Goal: Task Accomplishment & Management: Use online tool/utility

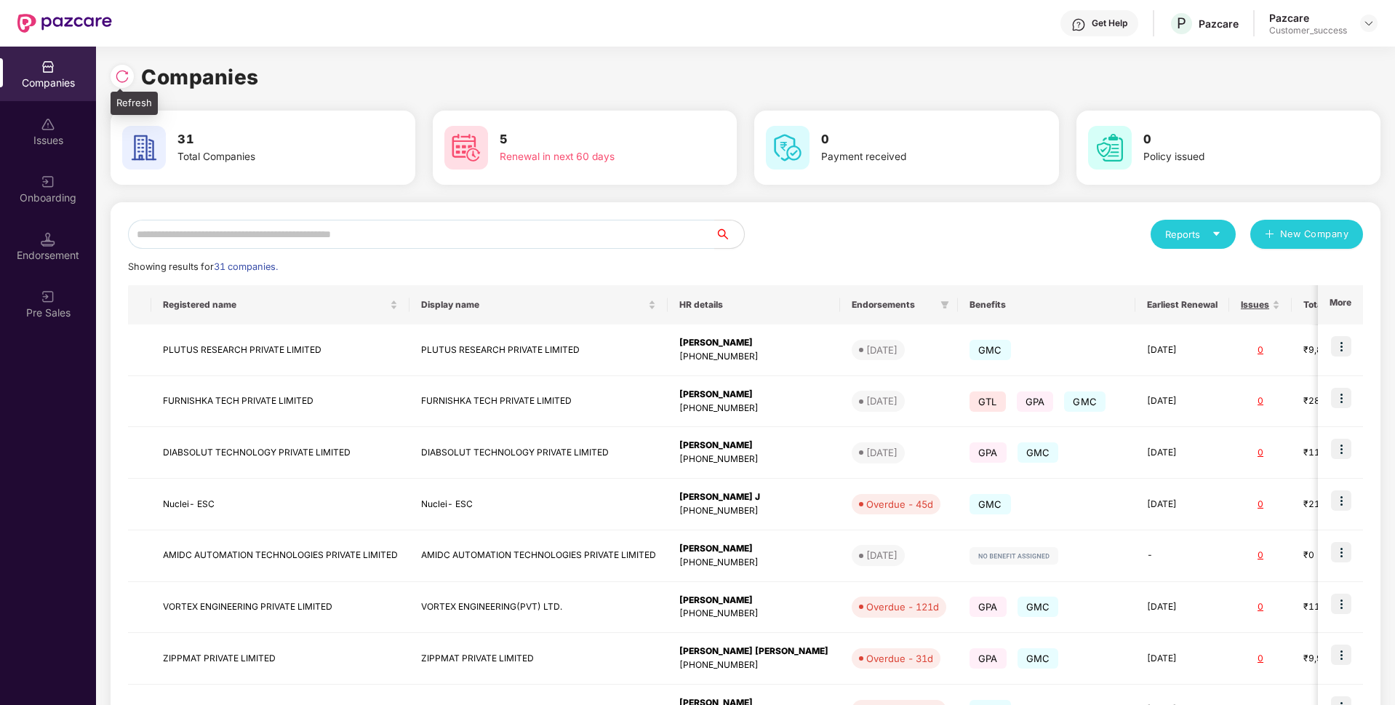
click at [113, 77] on div at bounding box center [122, 76] width 23 height 23
click at [445, 221] on input "text" at bounding box center [421, 234] width 587 height 29
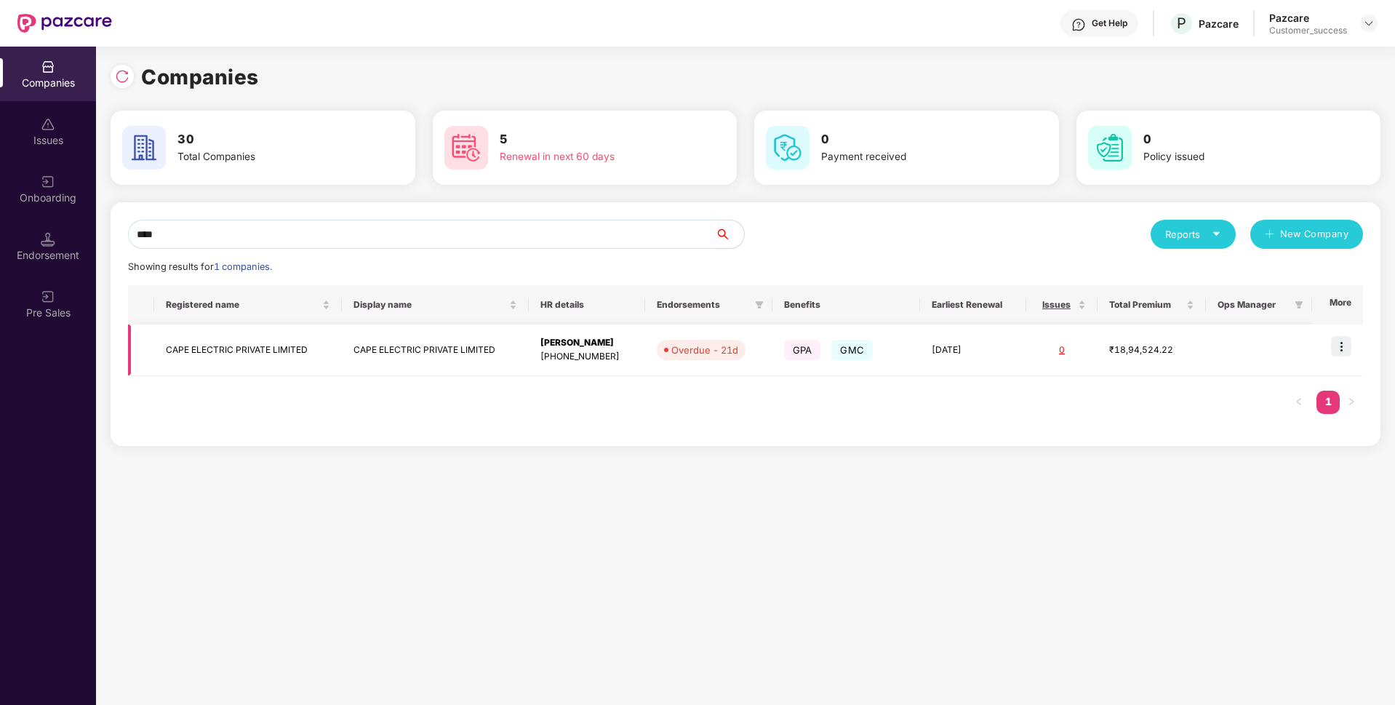
type input "****"
click at [228, 350] on td "CAPE ELECTRIC PRIVATE LIMITED" at bounding box center [247, 350] width 187 height 52
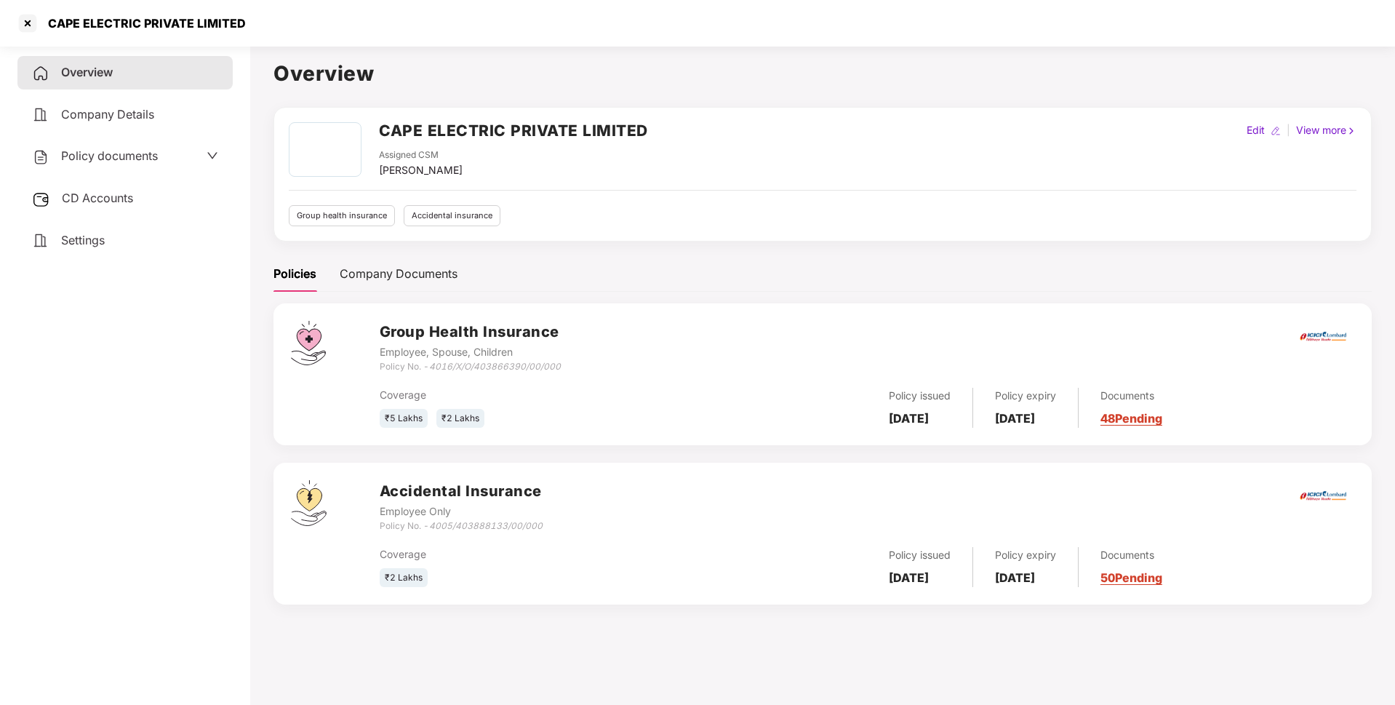
click at [143, 160] on span "Policy documents" at bounding box center [109, 155] width 97 height 15
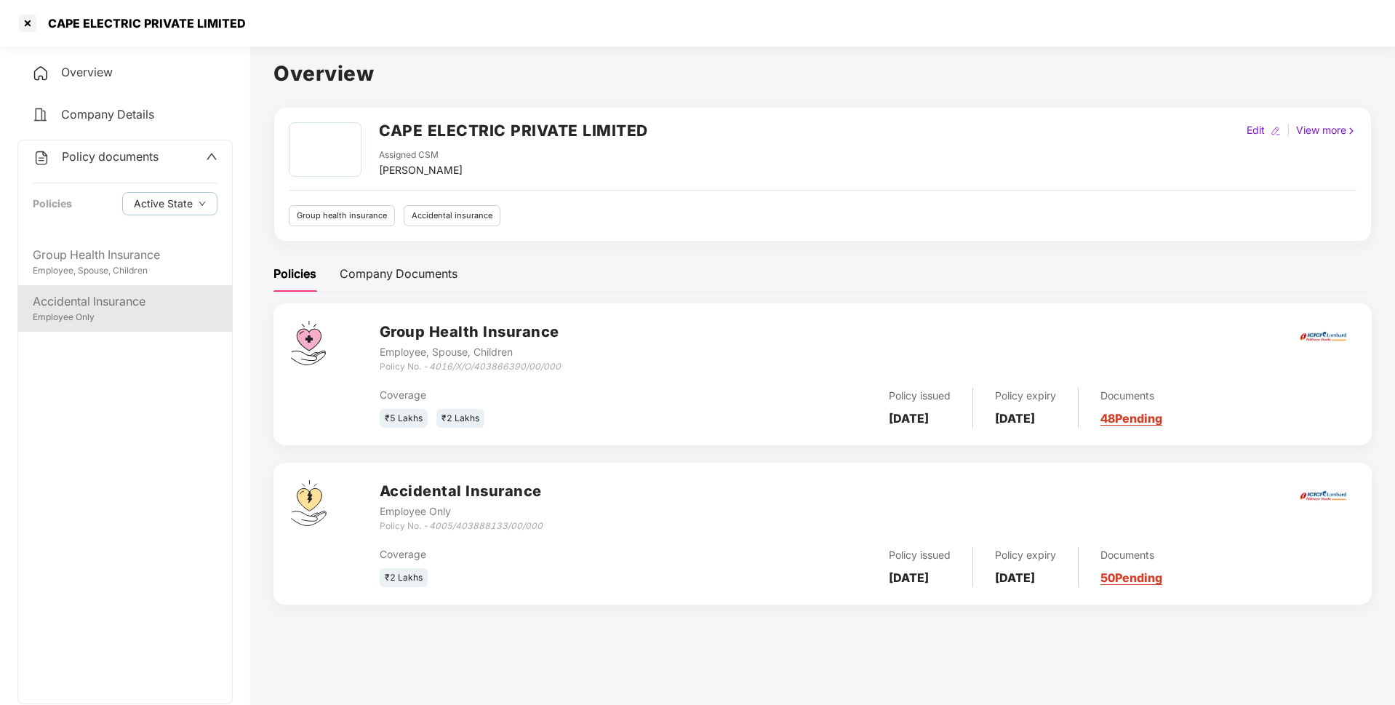
click at [67, 290] on div "Accidental Insurance Employee Only" at bounding box center [125, 308] width 214 height 47
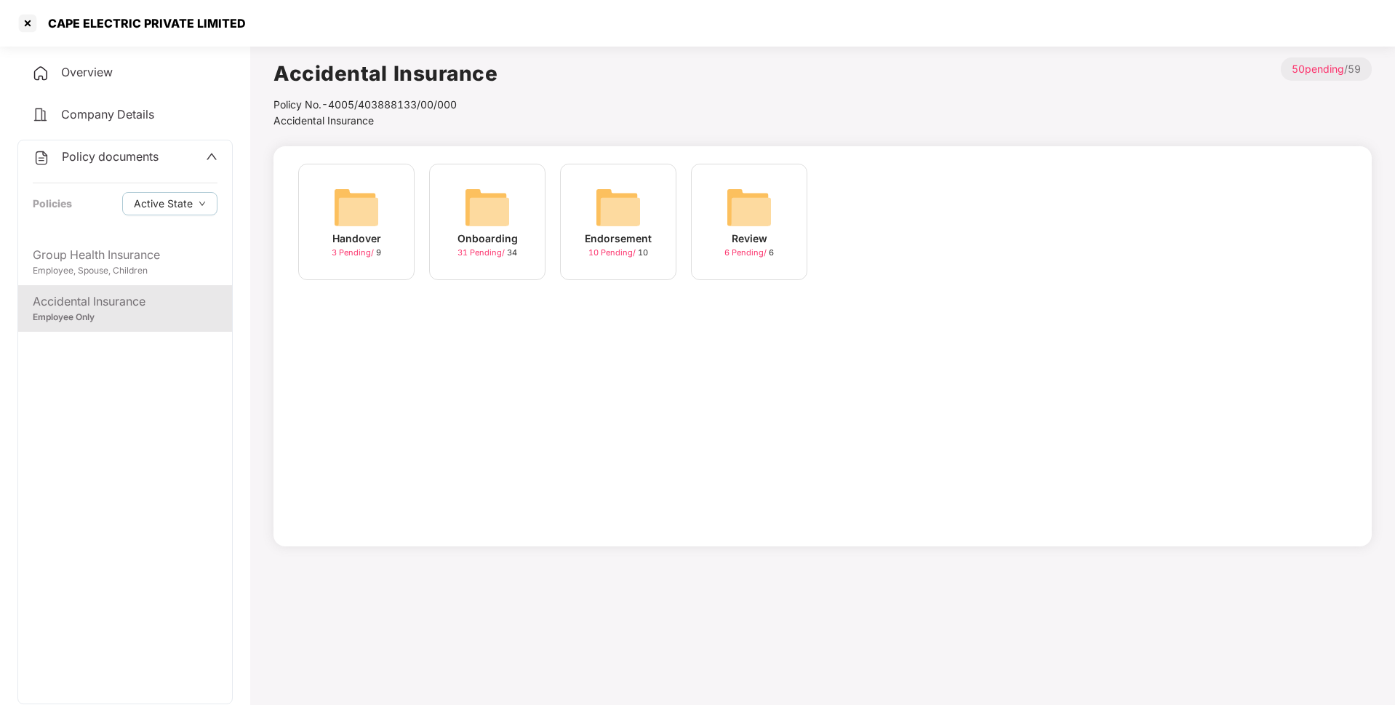
click at [519, 263] on div "Onboarding 31 Pending / 34" at bounding box center [487, 222] width 116 height 116
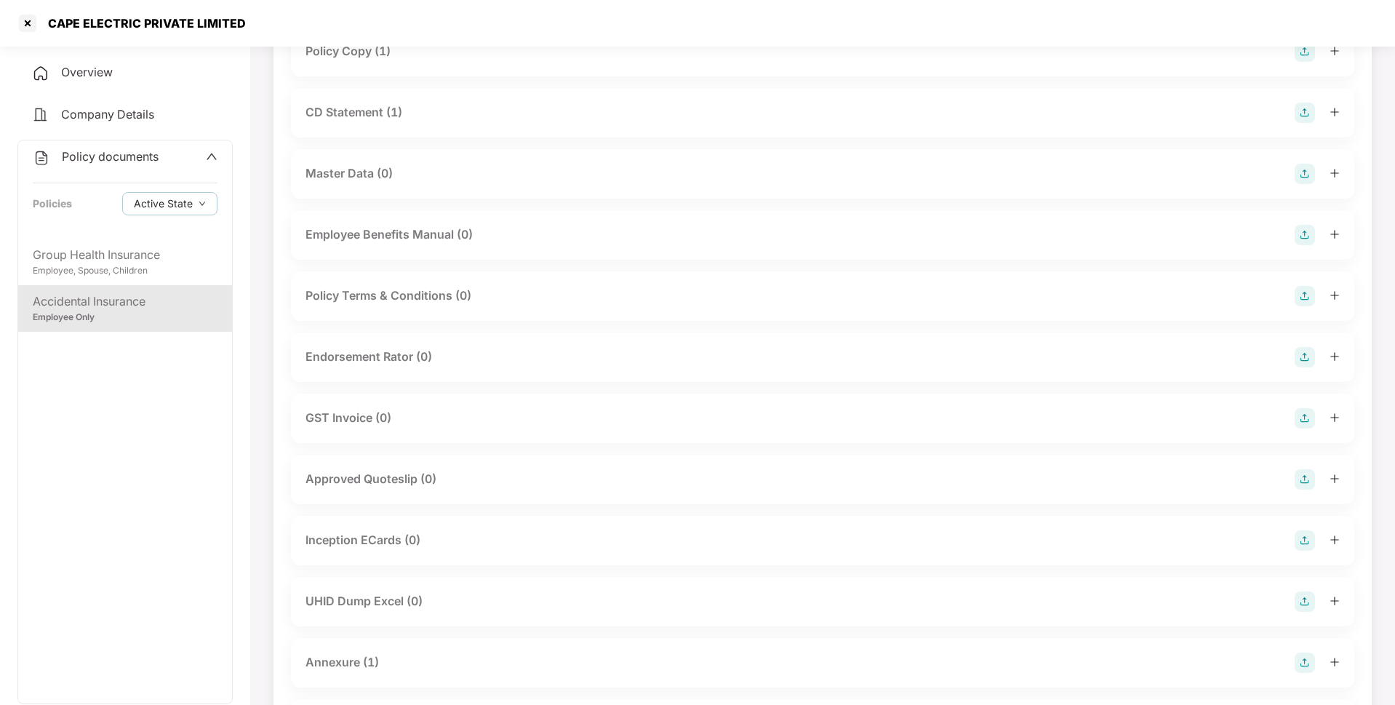
scroll to position [233, 0]
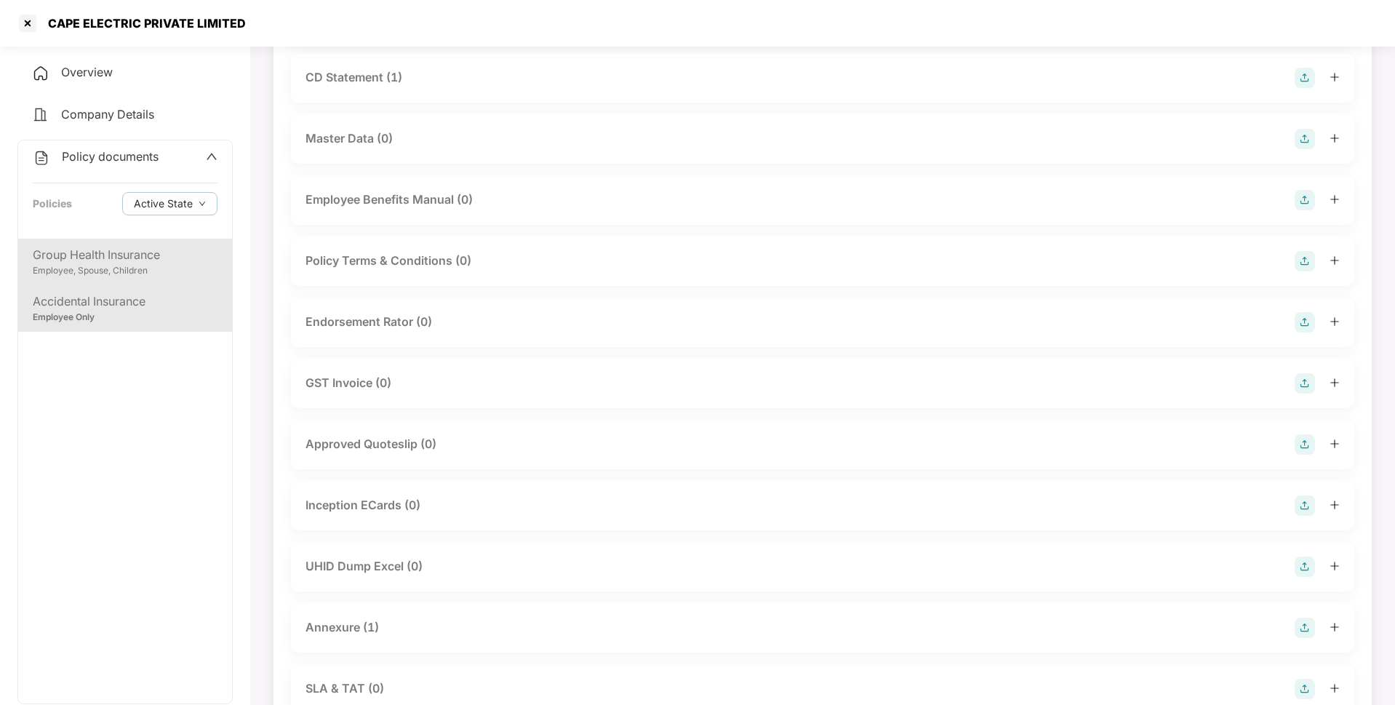
click at [63, 255] on div "Group Health Insurance" at bounding box center [125, 255] width 185 height 18
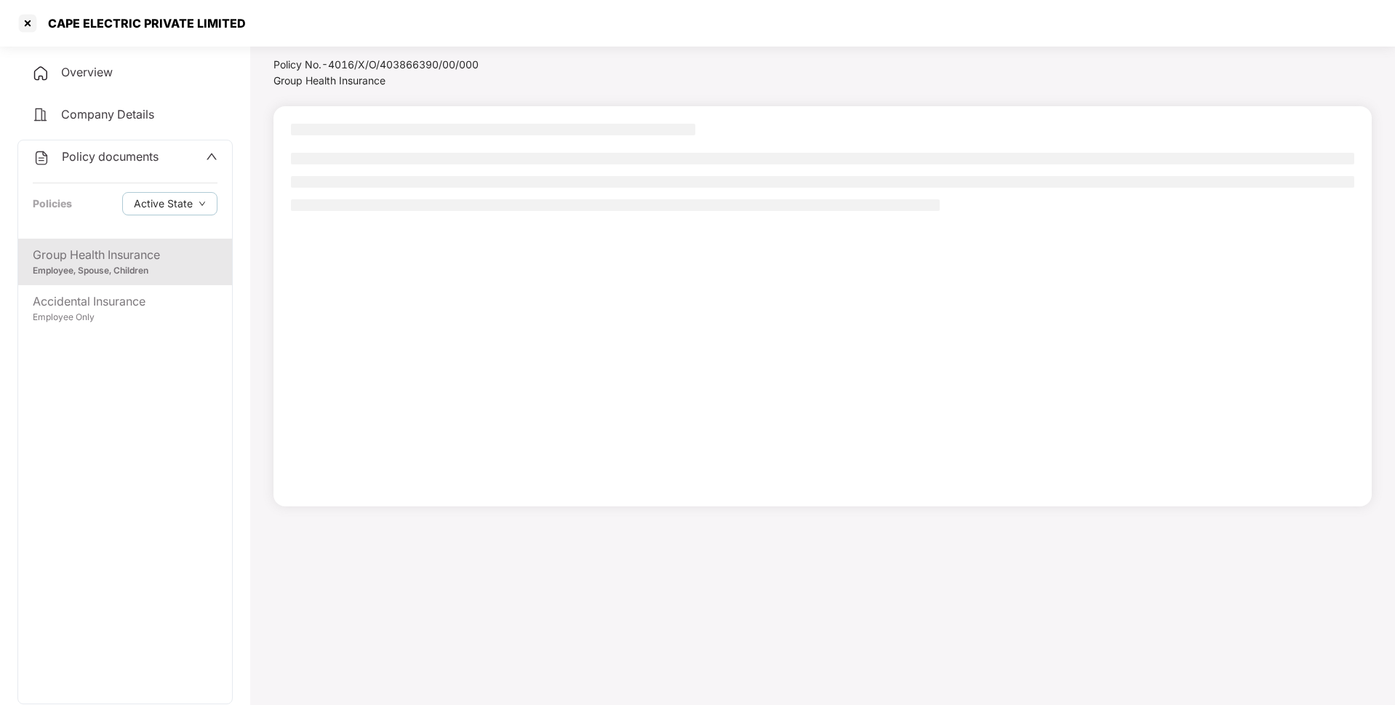
scroll to position [40, 0]
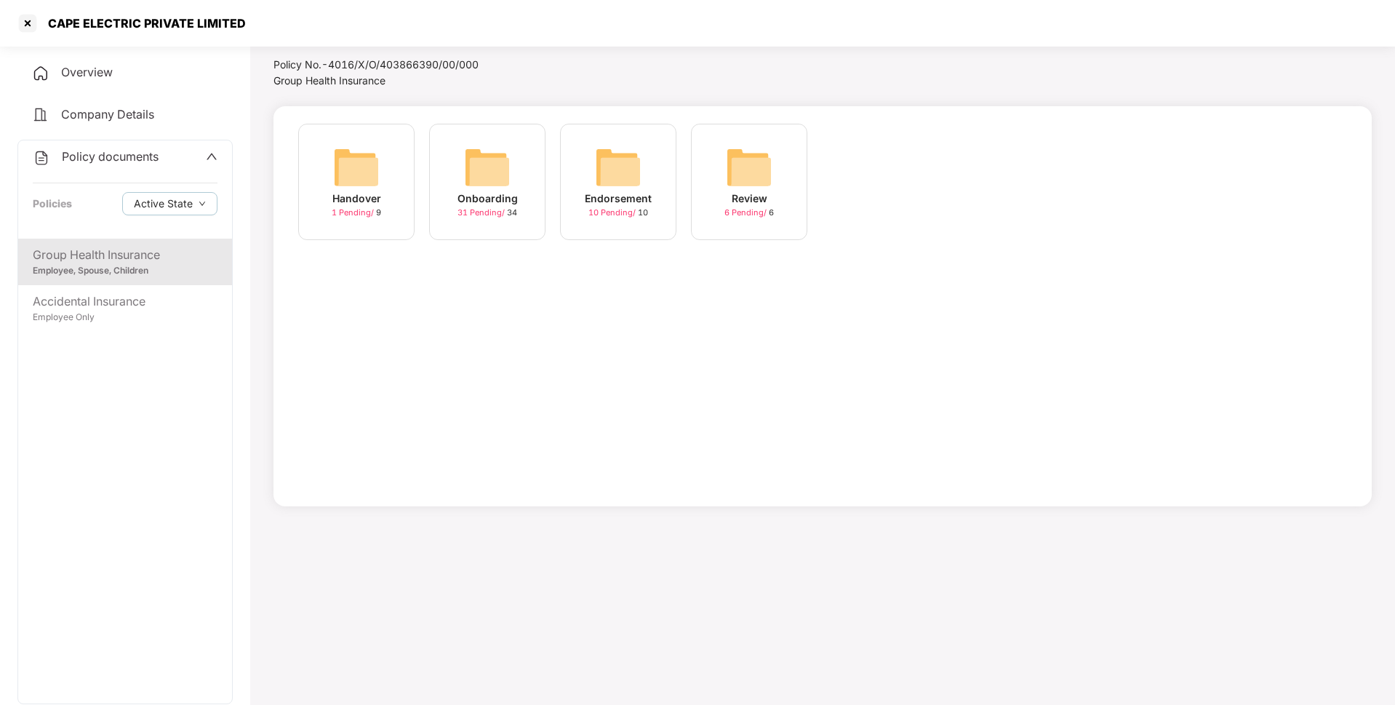
click at [494, 184] on img at bounding box center [487, 167] width 47 height 47
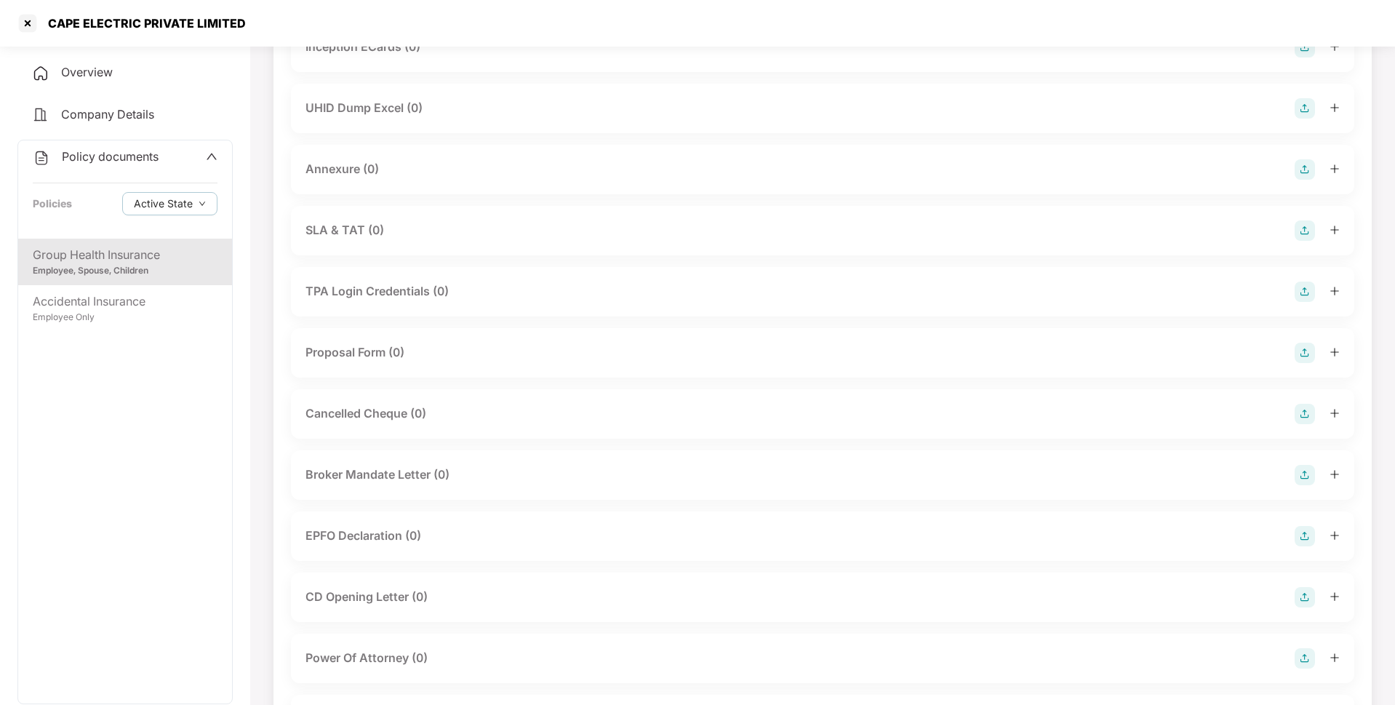
scroll to position [690, 0]
click at [391, 112] on div "UHID Dump Excel (0)" at bounding box center [364, 109] width 117 height 18
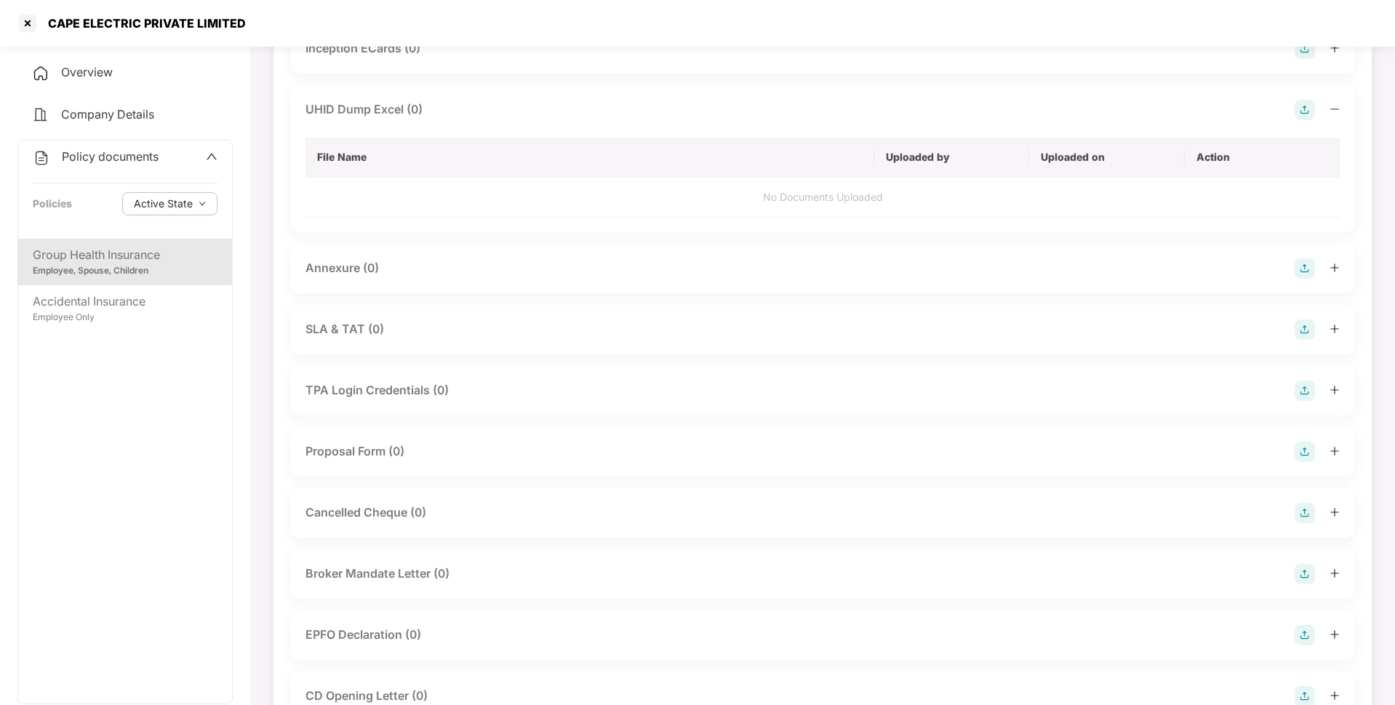
click at [1310, 103] on img at bounding box center [1305, 110] width 20 height 20
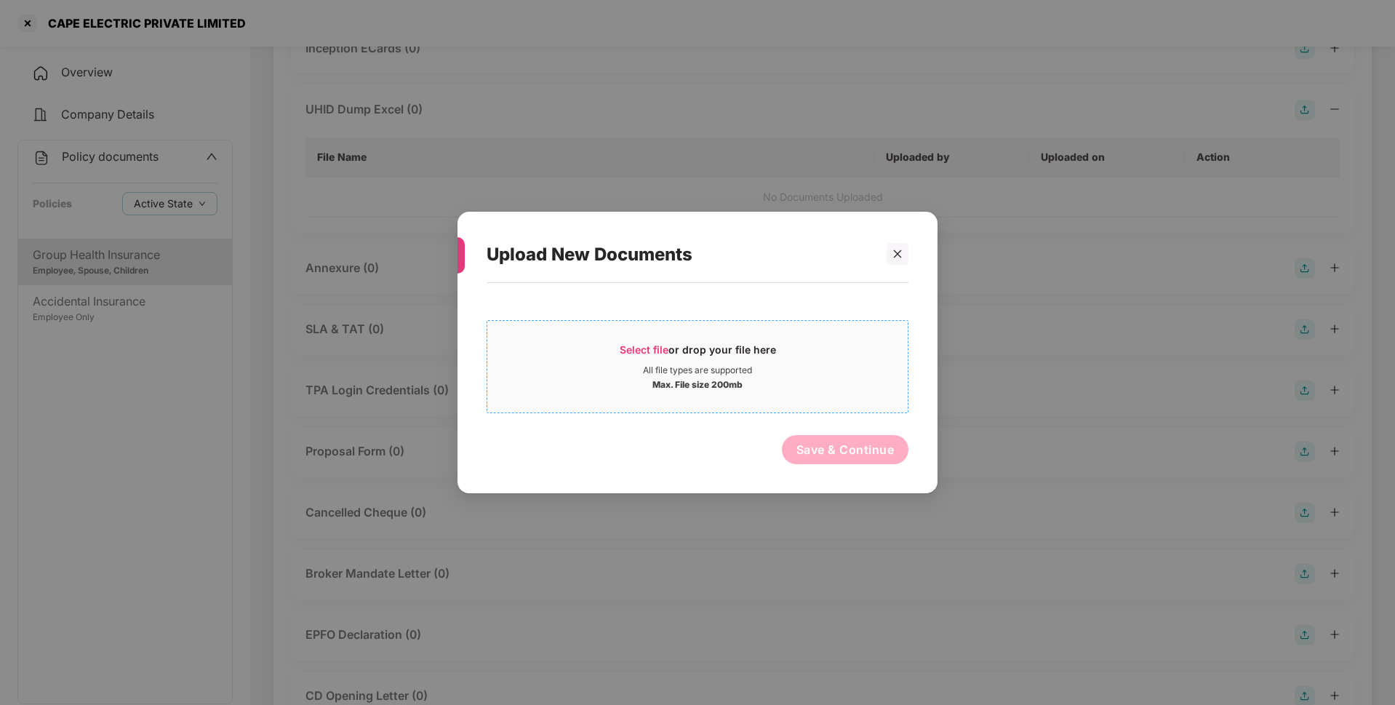
click at [670, 348] on div "Select file or drop your file here" at bounding box center [698, 354] width 156 height 22
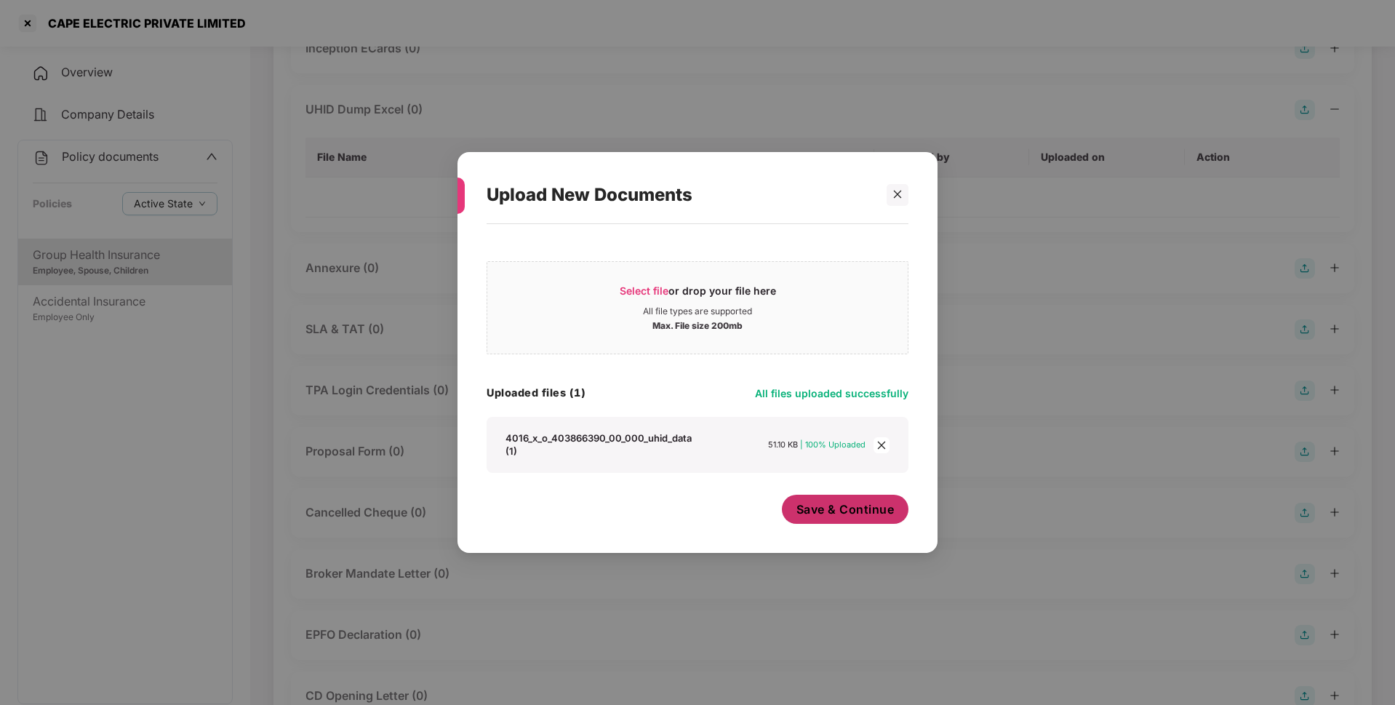
click at [854, 514] on span "Save & Continue" at bounding box center [846, 509] width 98 height 16
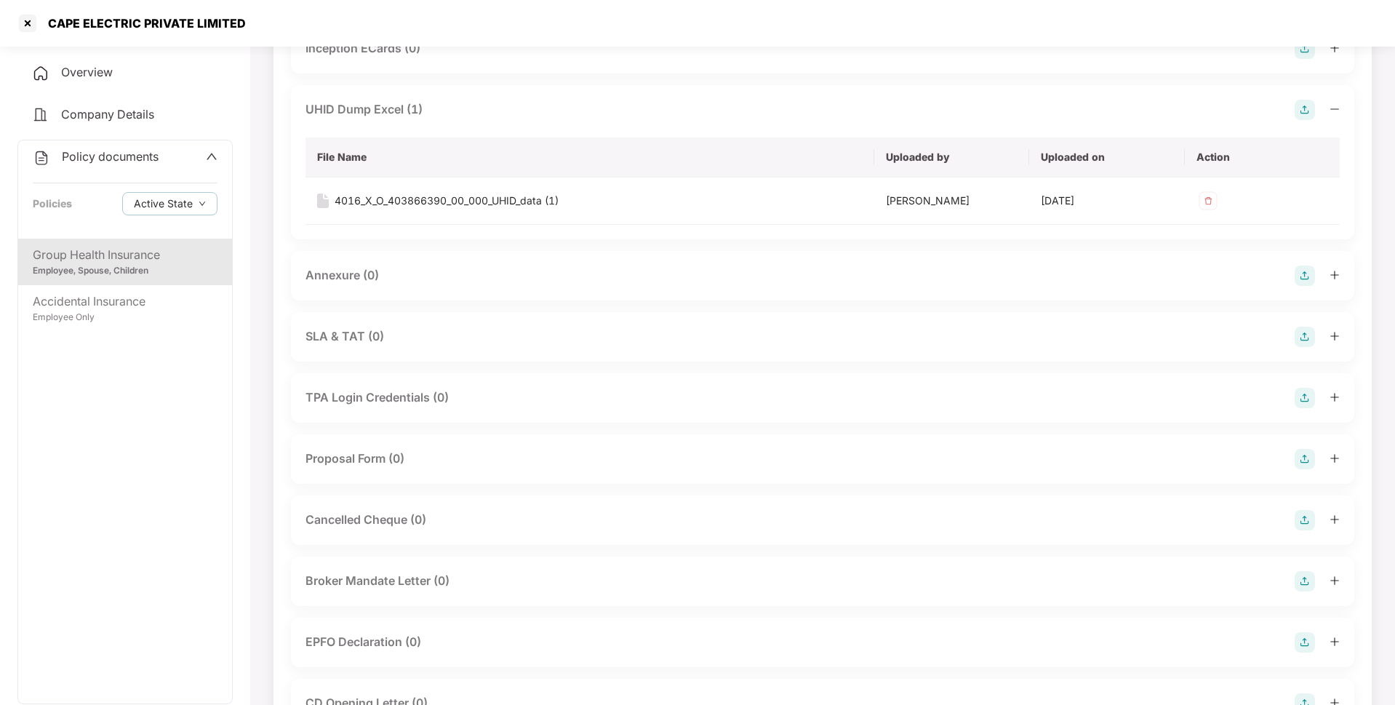
scroll to position [0, 0]
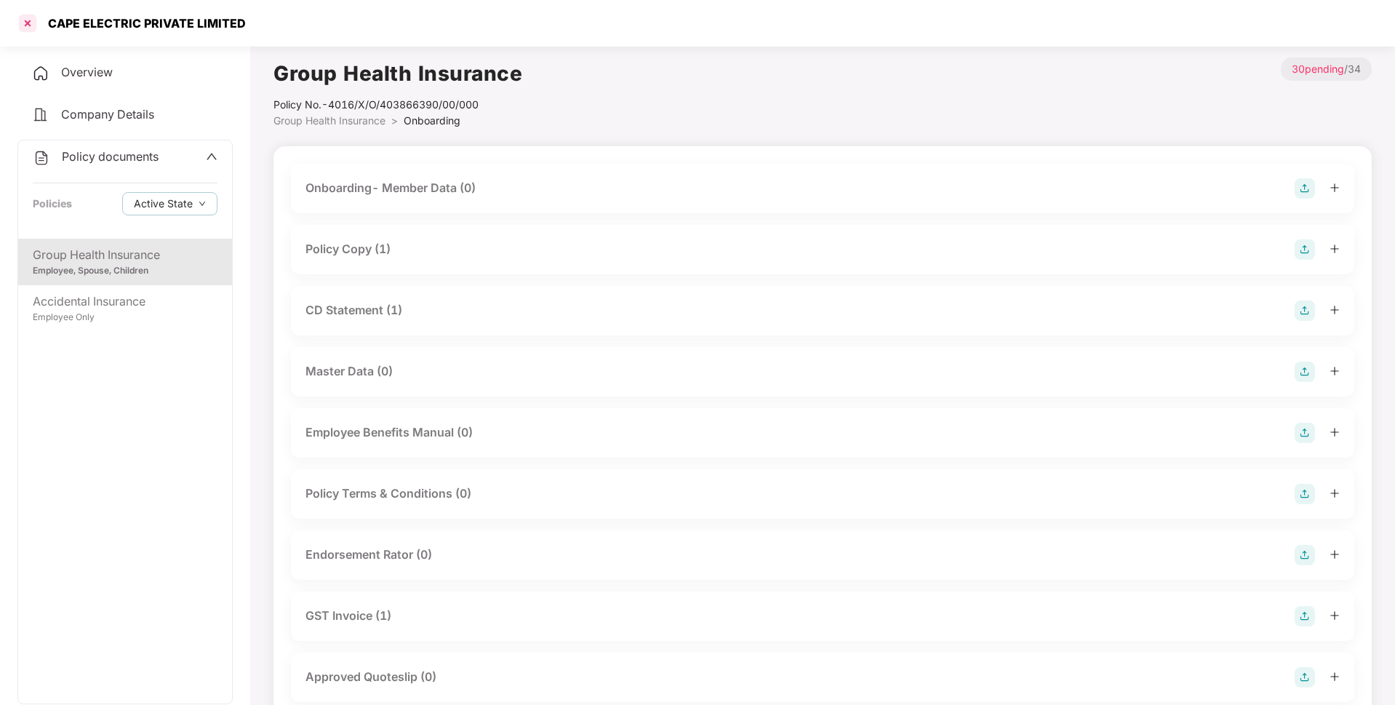
click at [31, 22] on div at bounding box center [27, 23] width 23 height 23
